Goal: Complete application form

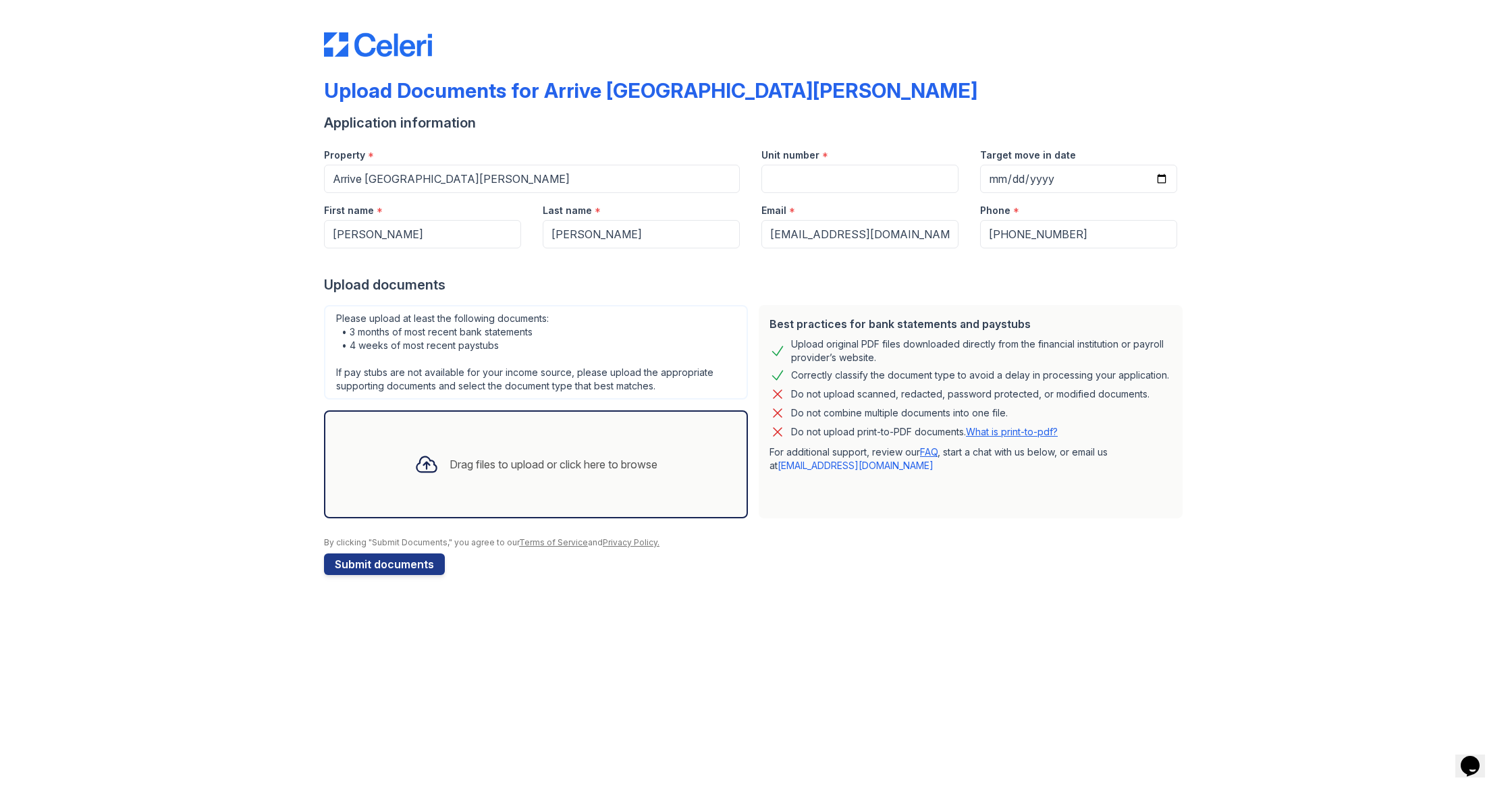
click at [569, 458] on div "Drag files to upload or click here to browse" at bounding box center [554, 464] width 208 height 16
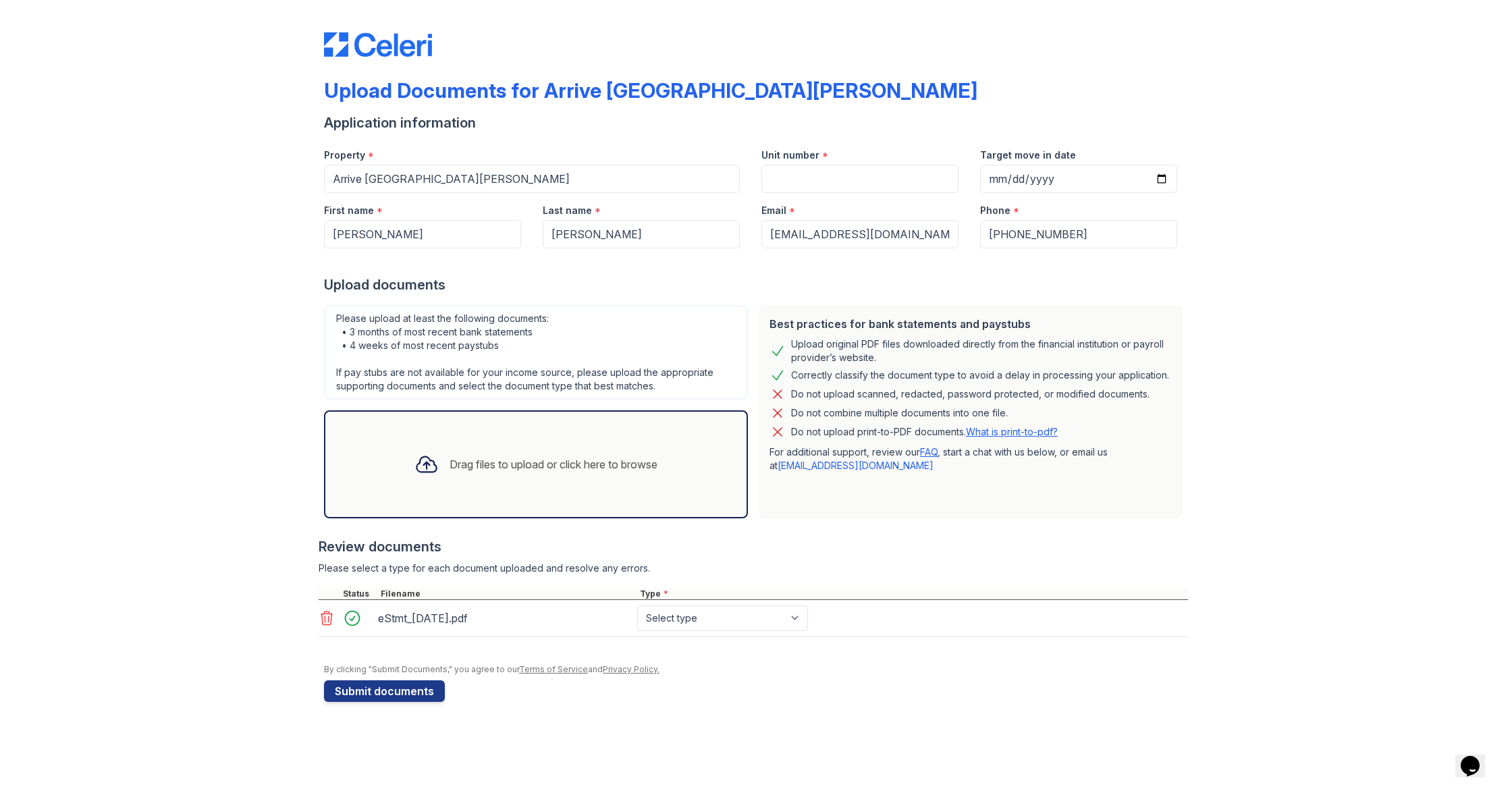
click at [499, 476] on div "Drag files to upload or click here to browse" at bounding box center [536, 464] width 265 height 46
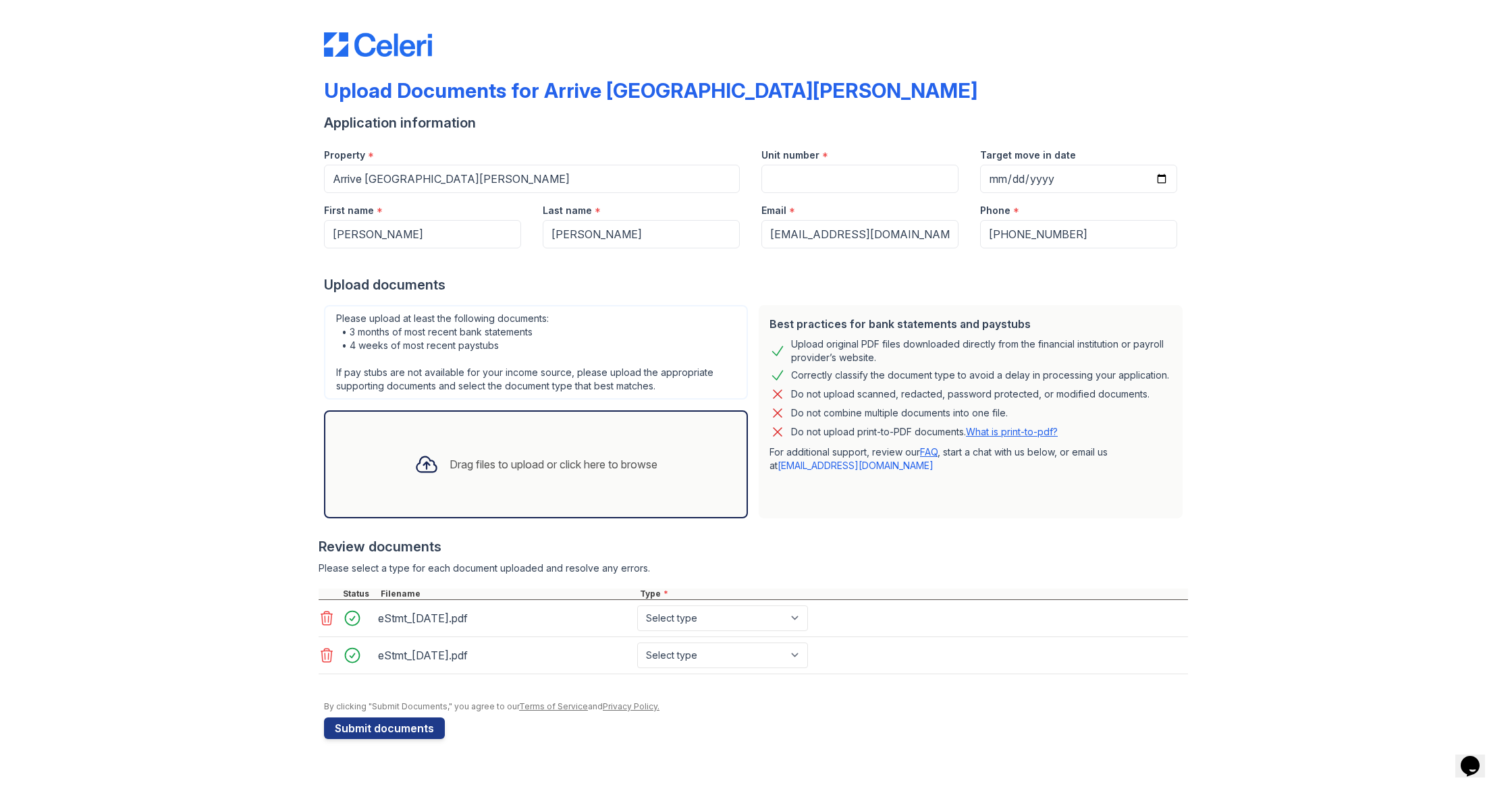
click at [451, 462] on div "Drag files to upload or click here to browse" at bounding box center [554, 464] width 208 height 16
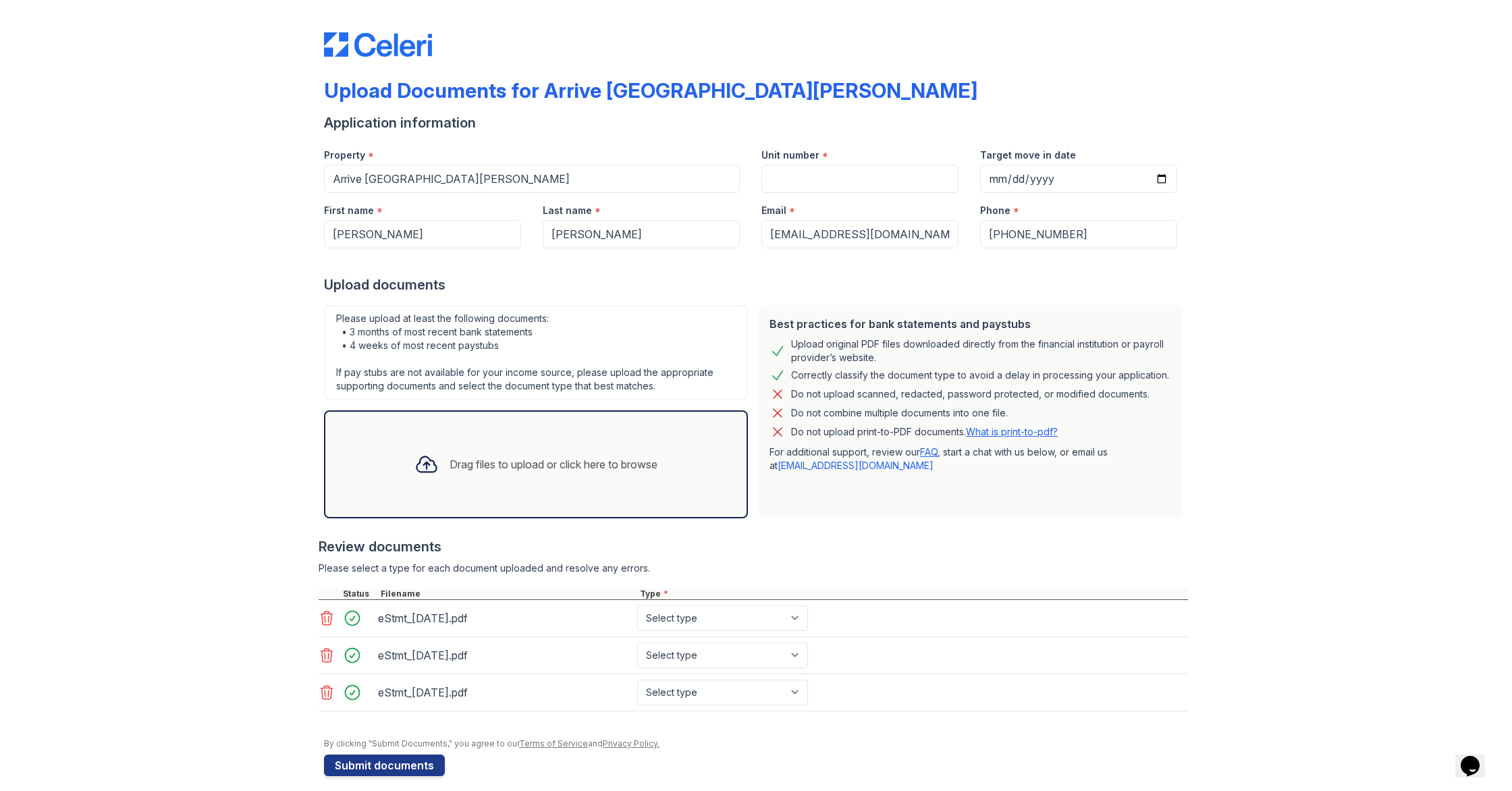
scroll to position [12, 0]
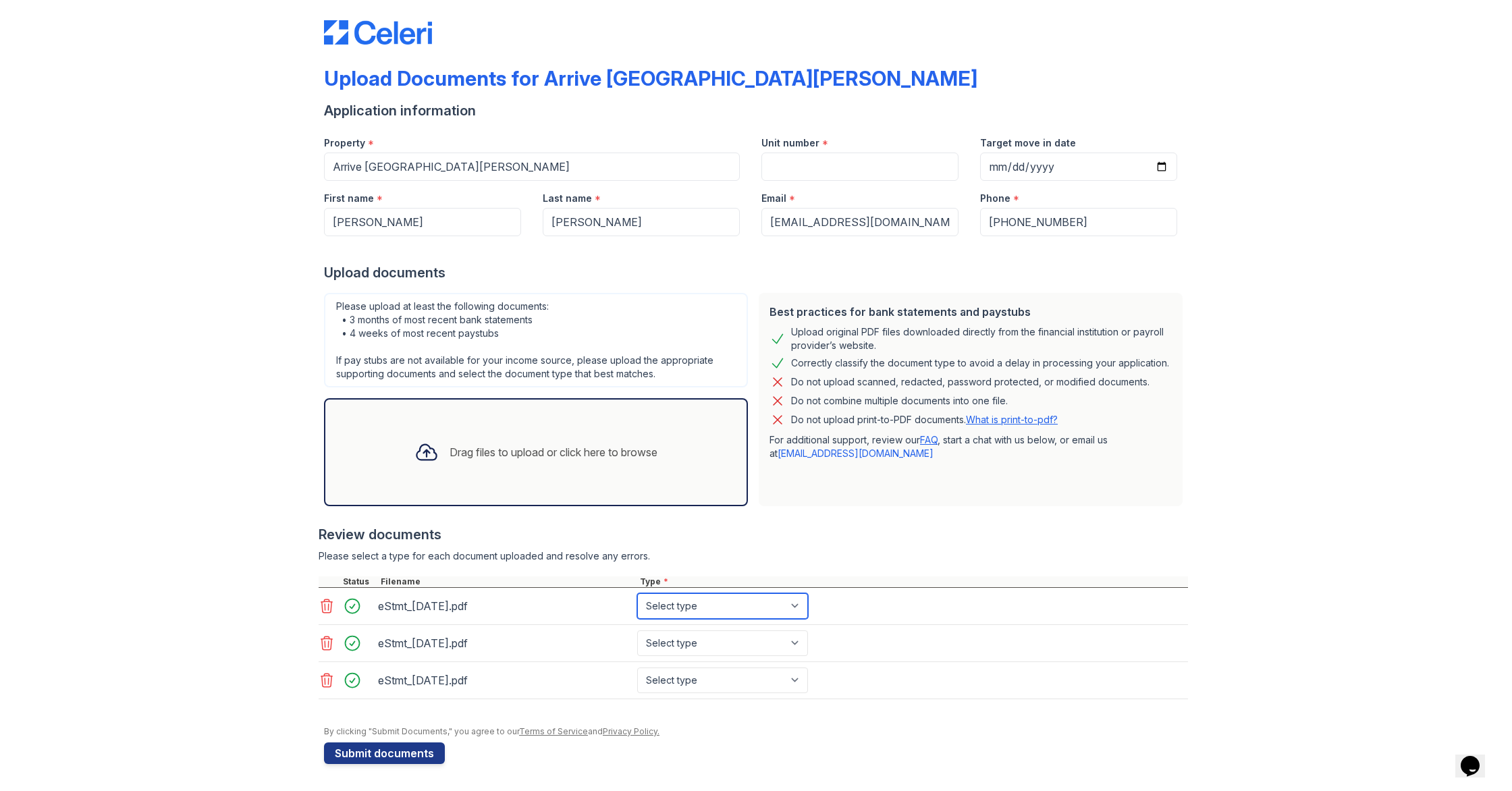
click at [701, 601] on select "Select type Paystub Bank Statement Offer Letter Tax Documents Benefit Award Let…" at bounding box center [722, 606] width 171 height 26
select select "bank_statement"
click at [702, 637] on select "Select type Paystub Bank Statement Offer Letter Tax Documents Benefit Award Let…" at bounding box center [722, 643] width 171 height 26
select select "bank_statement"
click at [712, 672] on select "Select type Paystub Bank Statement Offer Letter Tax Documents Benefit Award Let…" at bounding box center [722, 680] width 171 height 26
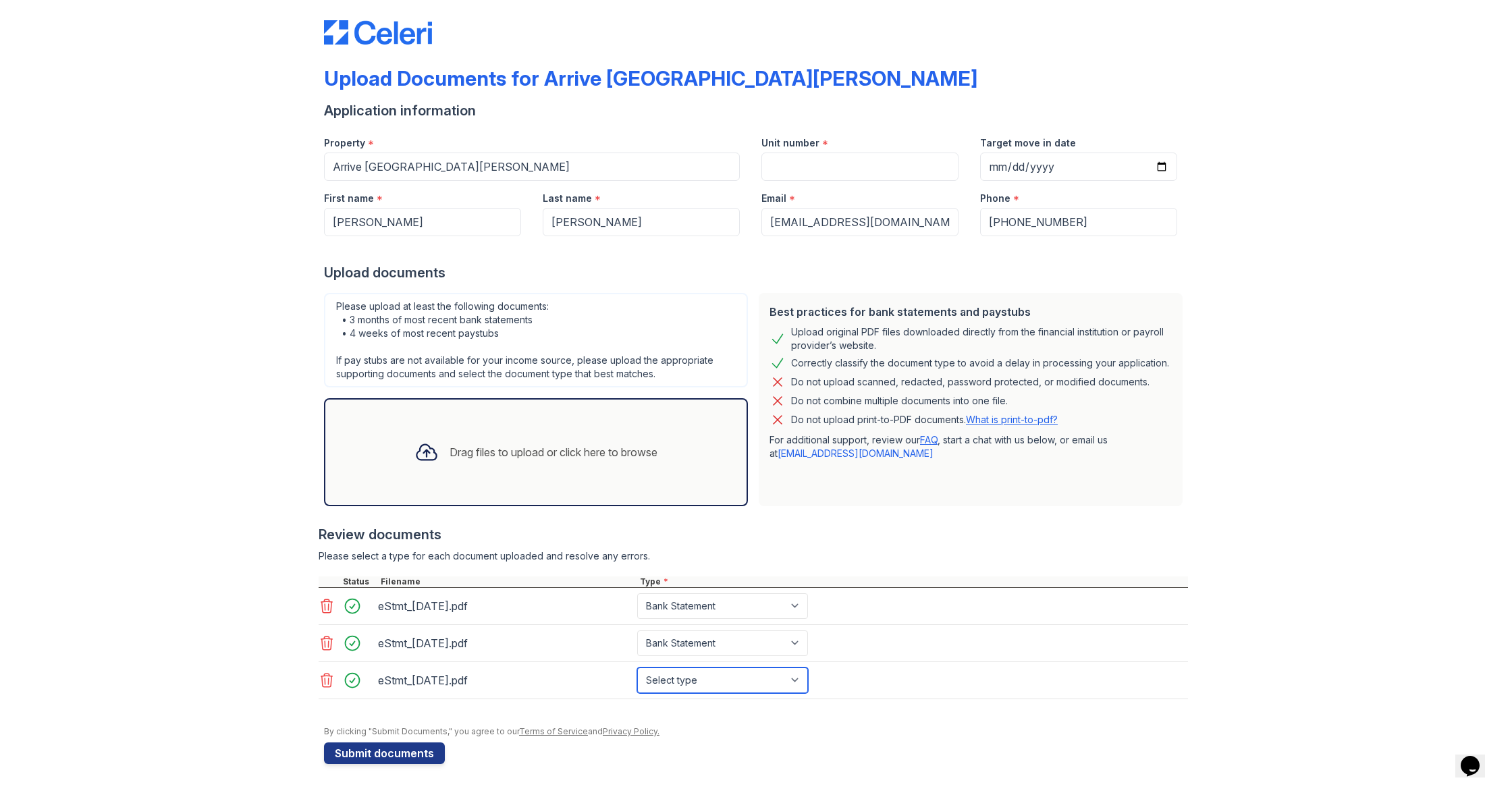
select select "bank_statement"
click at [833, 169] on input "Unit number" at bounding box center [860, 167] width 197 height 28
click at [841, 162] on input "Unit number" at bounding box center [860, 167] width 197 height 28
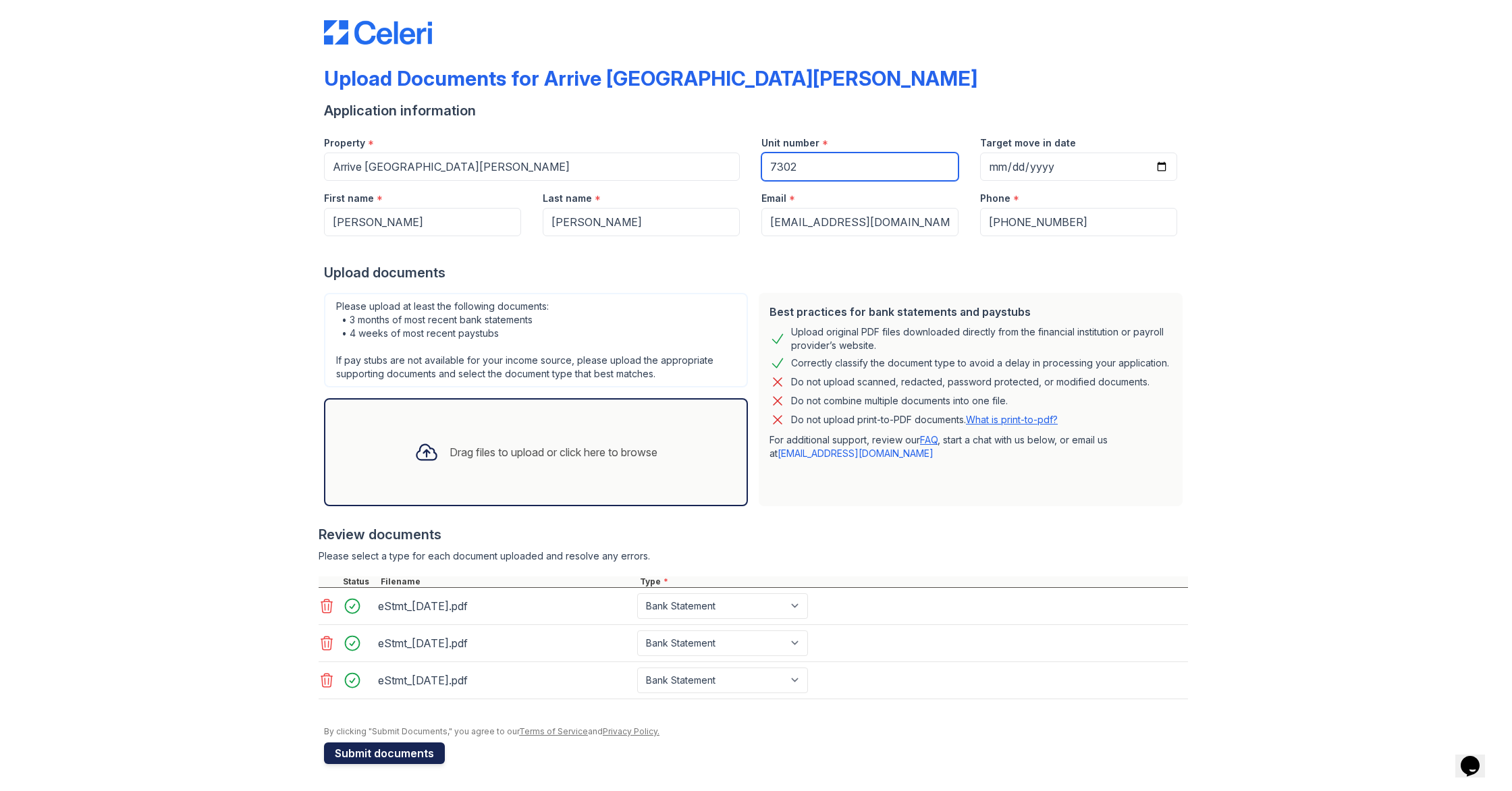
type input "7302"
click at [416, 754] on button "Submit documents" at bounding box center [384, 754] width 121 height 22
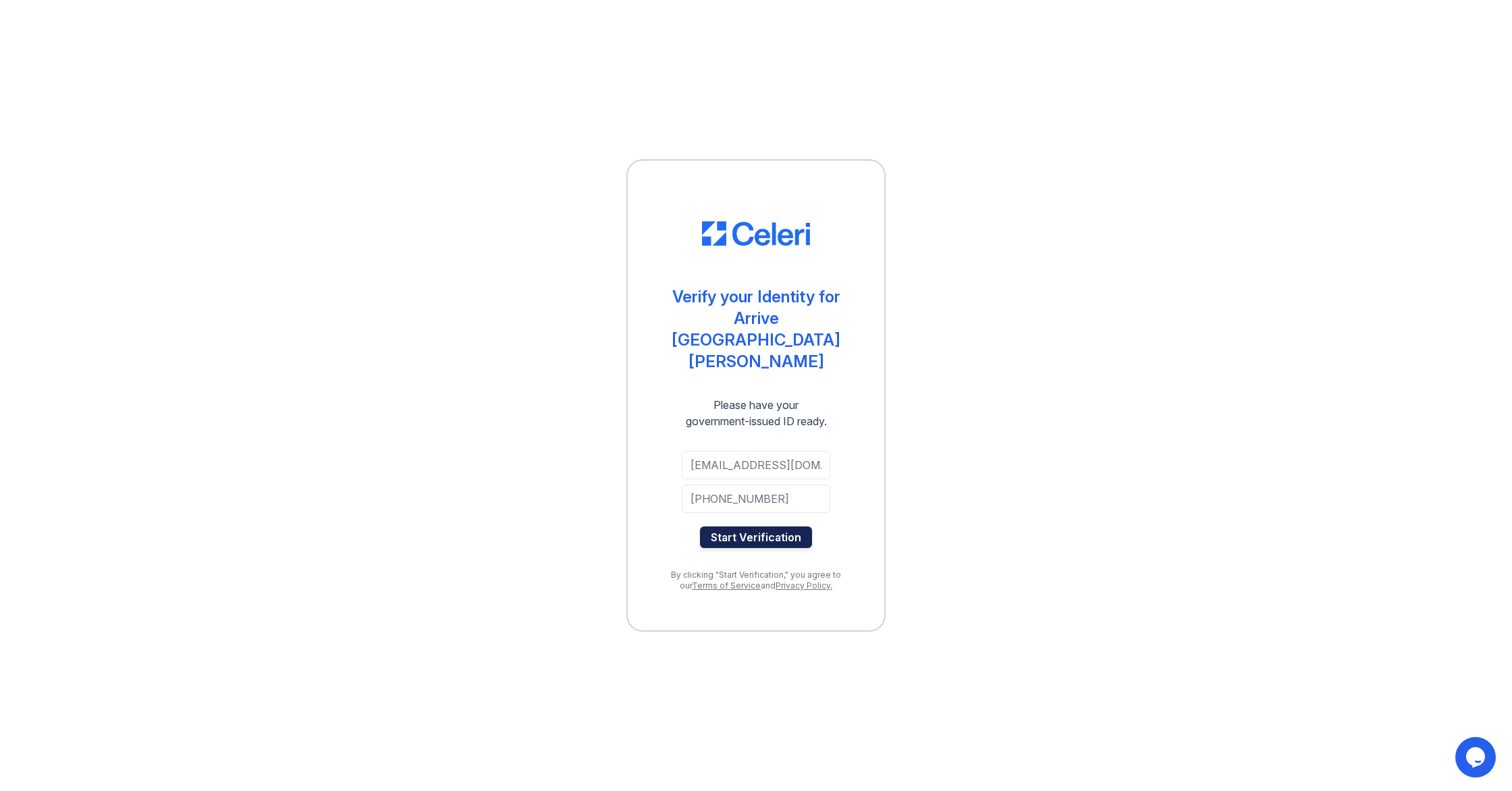
click at [790, 526] on button "Start Verification" at bounding box center [756, 537] width 112 height 22
